Goal: Task Accomplishment & Management: Manage account settings

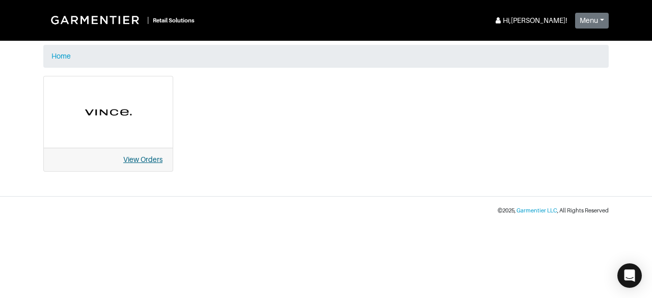
click at [146, 156] on link "View Orders" at bounding box center [142, 159] width 39 height 8
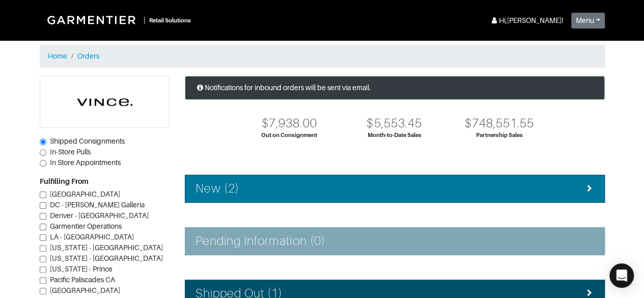
click at [251, 191] on div "New (2)" at bounding box center [395, 188] width 399 height 15
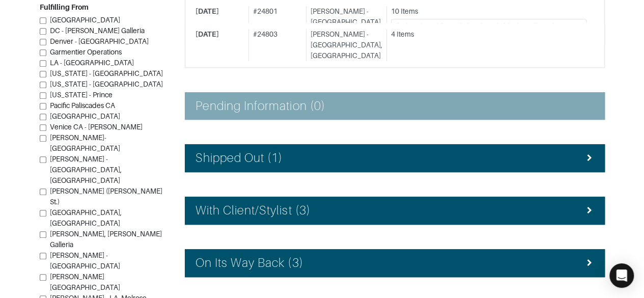
scroll to position [246, 0]
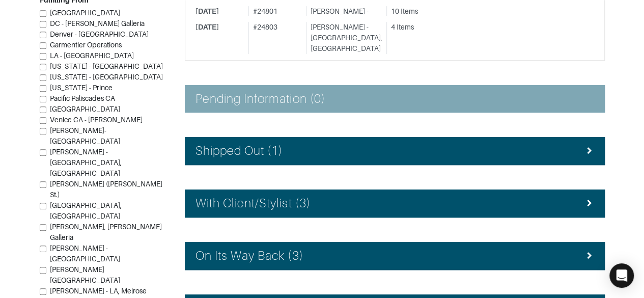
click at [524, 196] on div "With Client/Stylist (3)" at bounding box center [395, 203] width 399 height 15
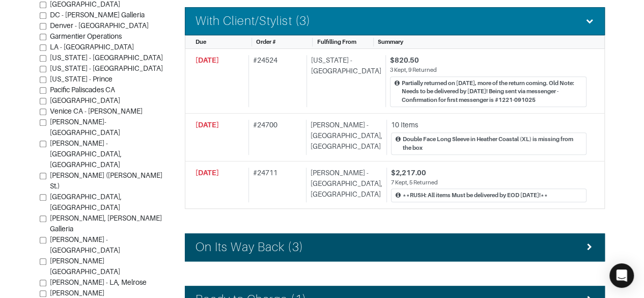
scroll to position [430, 0]
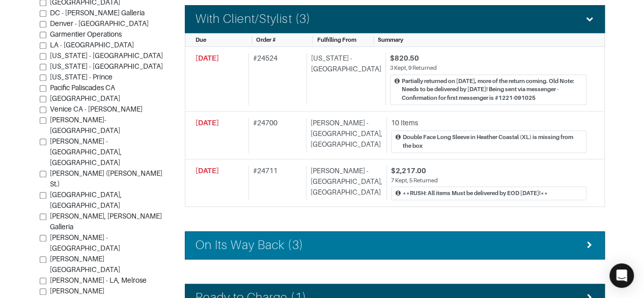
click at [510, 238] on div "On Its Way Back (3)" at bounding box center [395, 245] width 399 height 15
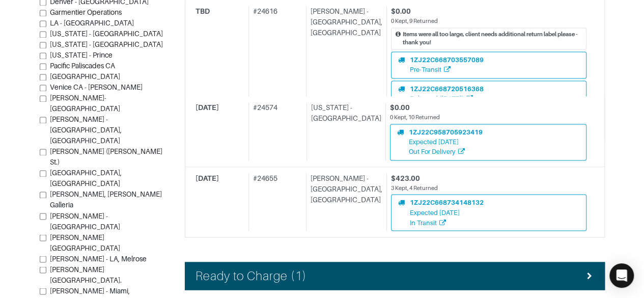
scroll to position [790, 0]
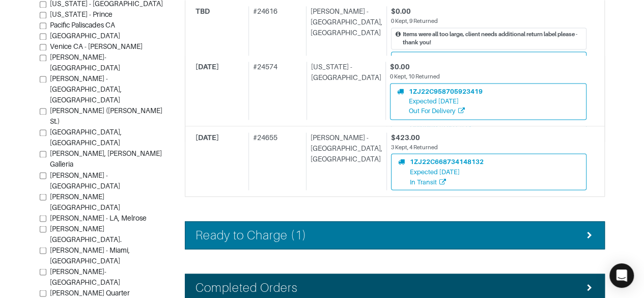
click at [500, 228] on div "Ready to Charge (1)" at bounding box center [395, 235] width 399 height 15
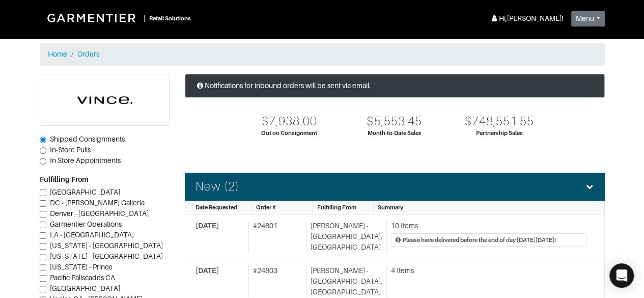
scroll to position [0, 0]
